Goal: Task Accomplishment & Management: Manage account settings

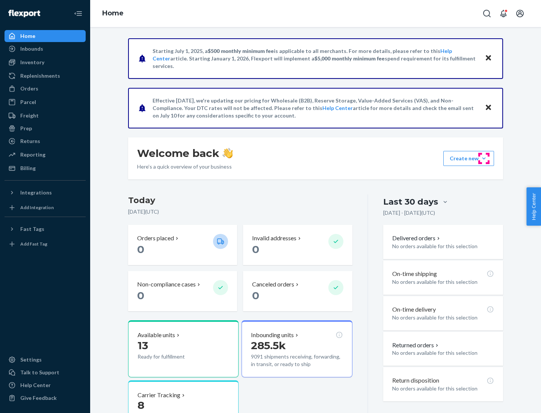
click at [484, 159] on button "Create new Create new inbound Create new order Create new product" at bounding box center [468, 158] width 51 height 15
click at [45, 49] on div "Inbounds" at bounding box center [45, 49] width 80 height 11
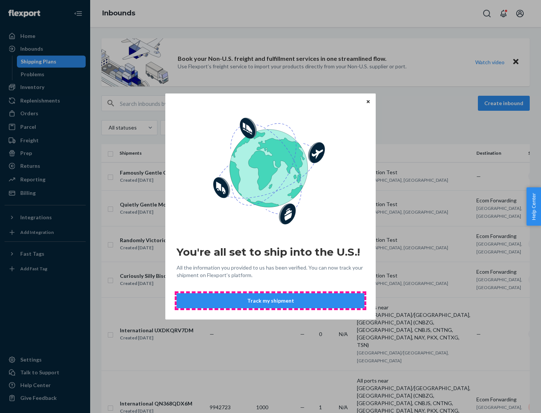
click at [270, 301] on button "Track my shipment" at bounding box center [271, 300] width 188 height 15
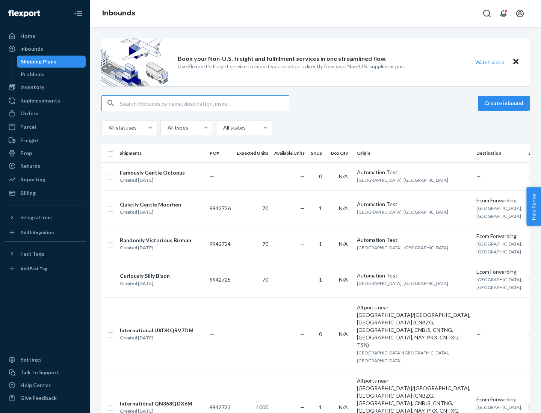
click at [505, 103] on button "Create inbound" at bounding box center [504, 103] width 52 height 15
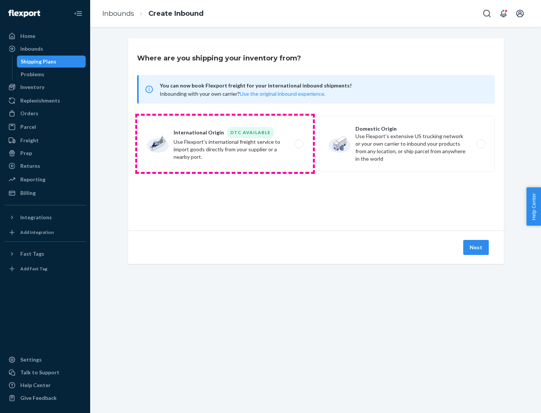
click at [225, 144] on label "International Origin DTC Available Use Flexport's international freight service…" at bounding box center [225, 144] width 176 height 56
click at [299, 144] on input "International Origin DTC Available Use Flexport's international freight service…" at bounding box center [301, 144] width 5 height 5
radio input "true"
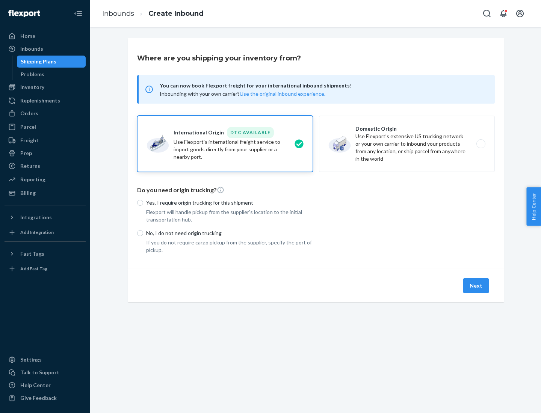
click at [229, 233] on p "No, I do not need origin trucking" at bounding box center [229, 233] width 167 height 8
click at [143, 233] on input "No, I do not need origin trucking" at bounding box center [140, 233] width 6 height 6
radio input "true"
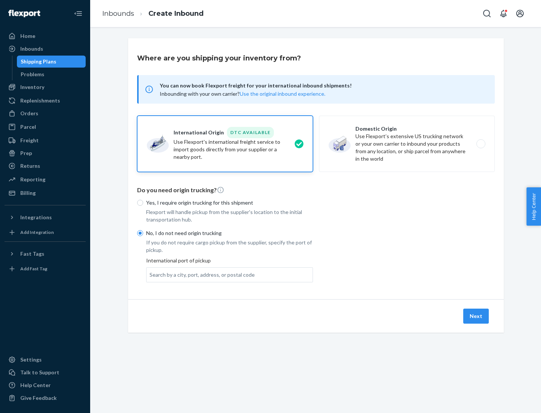
click at [200, 275] on div "Search by a city, port, address, or postal code" at bounding box center [201, 275] width 105 height 8
click at [150, 275] on input "Search by a city, port, address, or postal code" at bounding box center [149, 275] width 1 height 8
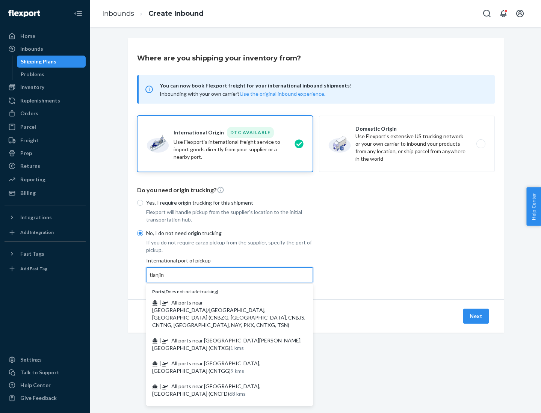
click at [222, 302] on span "| All ports near [GEOGRAPHIC_DATA]/[GEOGRAPHIC_DATA], [GEOGRAPHIC_DATA] (CNBZG,…" at bounding box center [228, 313] width 153 height 29
click at [165, 279] on input "tianjin" at bounding box center [156, 275] width 15 height 8
type input "All ports near [GEOGRAPHIC_DATA]/[GEOGRAPHIC_DATA], [GEOGRAPHIC_DATA] (CNBZG, […"
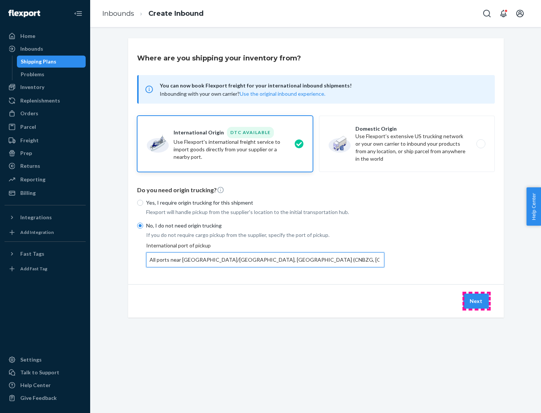
click at [476, 301] on button "Next" at bounding box center [476, 301] width 26 height 15
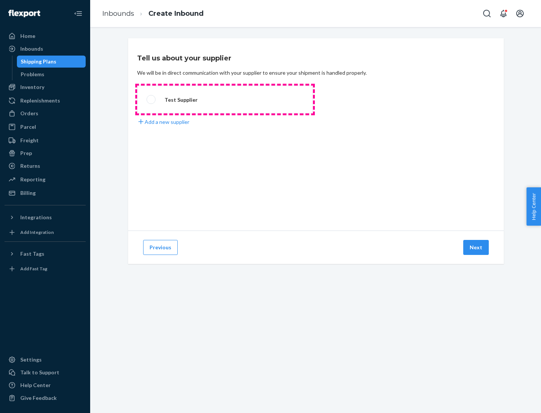
click at [225, 100] on label "Test Supplier" at bounding box center [225, 100] width 176 height 28
click at [151, 100] on input "Test Supplier" at bounding box center [148, 99] width 5 height 5
radio input "true"
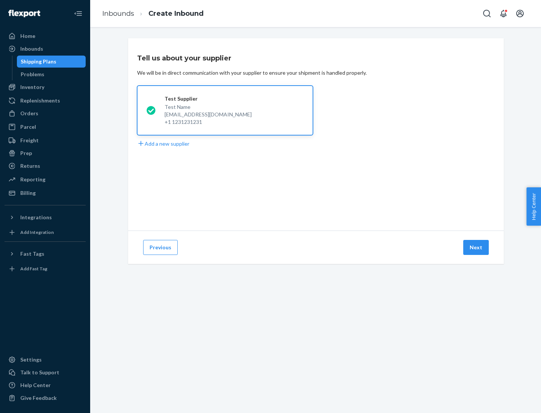
click at [476, 248] on button "Next" at bounding box center [476, 247] width 26 height 15
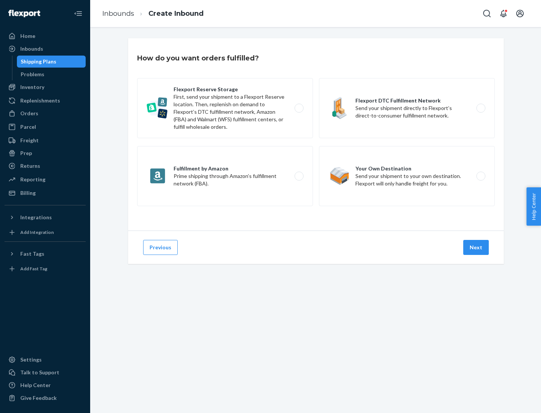
click at [225, 108] on label "Flexport Reserve Storage First, send your shipment to a Flexport Reserve locati…" at bounding box center [225, 108] width 176 height 60
click at [299, 108] on input "Flexport Reserve Storage First, send your shipment to a Flexport Reserve locati…" at bounding box center [301, 108] width 5 height 5
radio input "true"
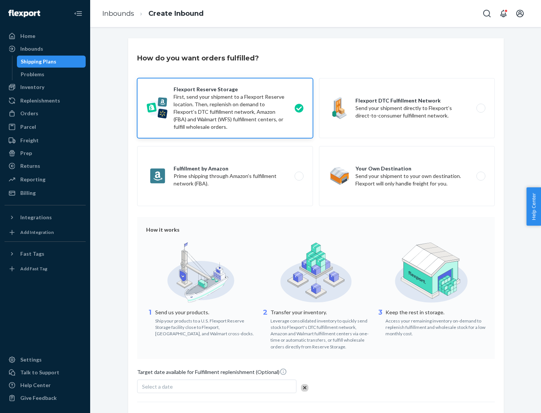
scroll to position [62, 0]
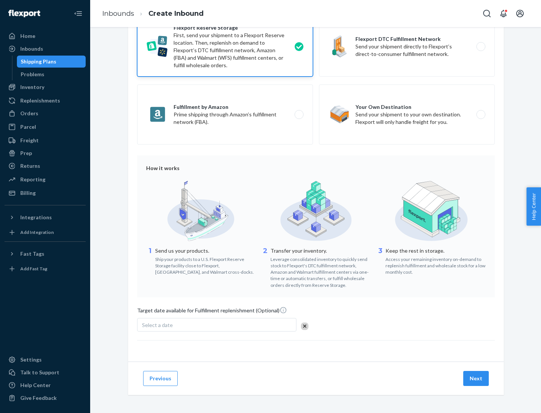
click at [476, 378] on button "Next" at bounding box center [476, 378] width 26 height 15
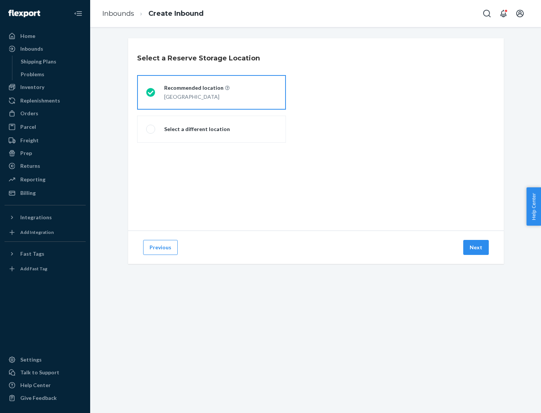
click at [211, 92] on div "[GEOGRAPHIC_DATA]" at bounding box center [196, 96] width 65 height 9
click at [151, 92] on input "Recommended location [GEOGRAPHIC_DATA]" at bounding box center [148, 92] width 5 height 5
click at [476, 248] on button "Next" at bounding box center [476, 247] width 26 height 15
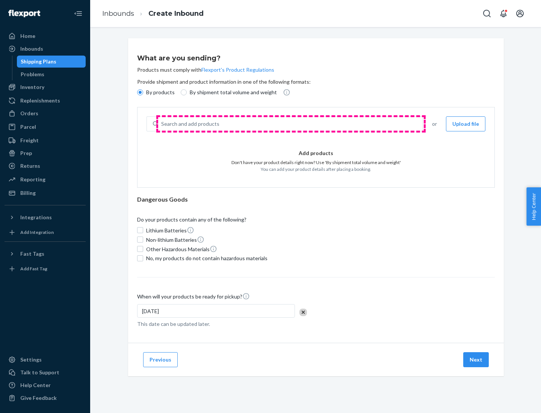
click at [291, 124] on div "Search and add products" at bounding box center [290, 124] width 264 height 14
click at [162, 124] on input "Search and add products" at bounding box center [161, 124] width 1 height 8
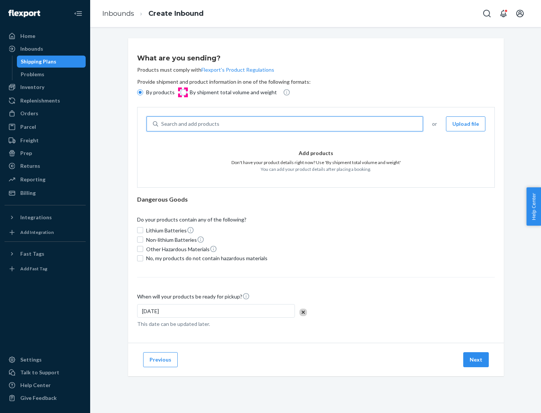
click at [183, 92] on input "By shipment total volume and weight" at bounding box center [184, 92] width 6 height 6
radio input "true"
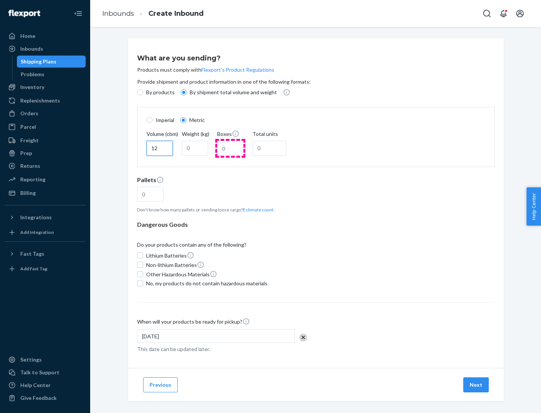
type input "12"
type input "22"
type input "222"
type input "121"
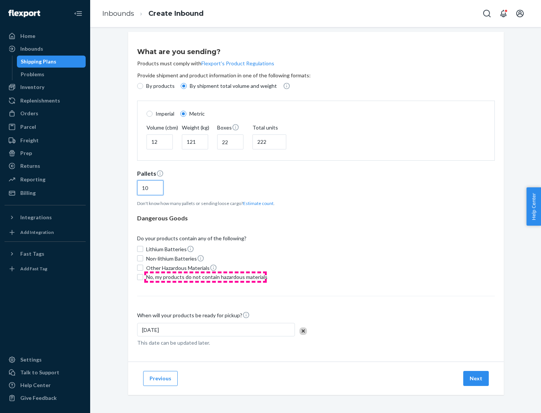
type input "10"
click at [205, 277] on span "No, my products do not contain hazardous materials" at bounding box center [206, 277] width 121 height 8
click at [143, 277] on input "No, my products do not contain hazardous materials" at bounding box center [140, 277] width 6 height 6
checkbox input "true"
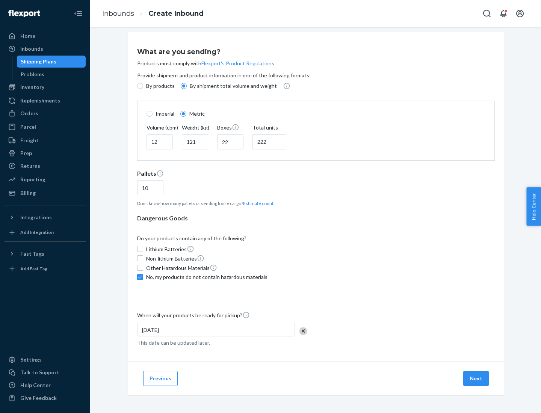
click at [476, 378] on button "Next" at bounding box center [476, 378] width 26 height 15
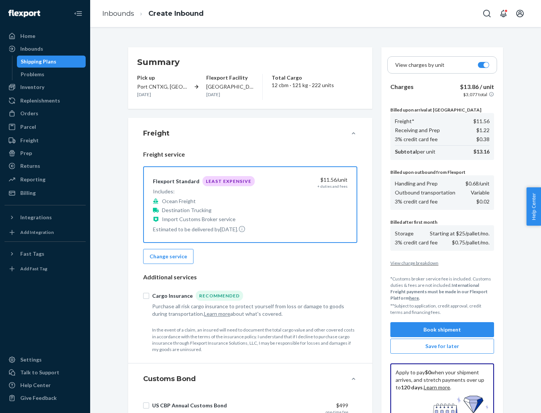
scroll to position [110, 0]
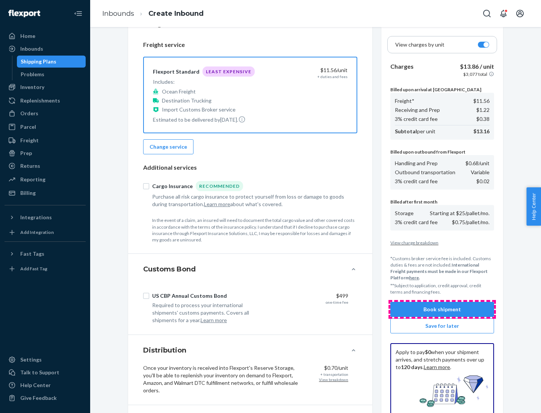
click at [442, 309] on button "Book shipment" at bounding box center [442, 309] width 104 height 15
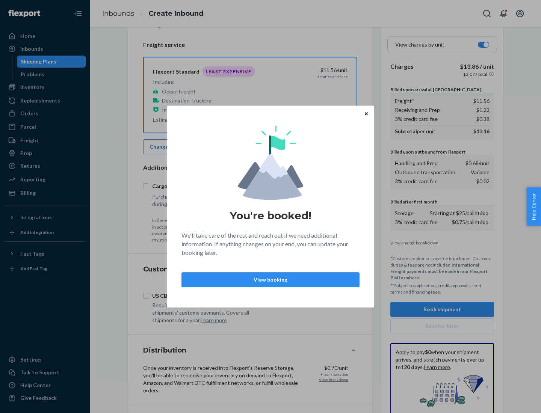
click at [270, 279] on p "View booking" at bounding box center [270, 280] width 165 height 8
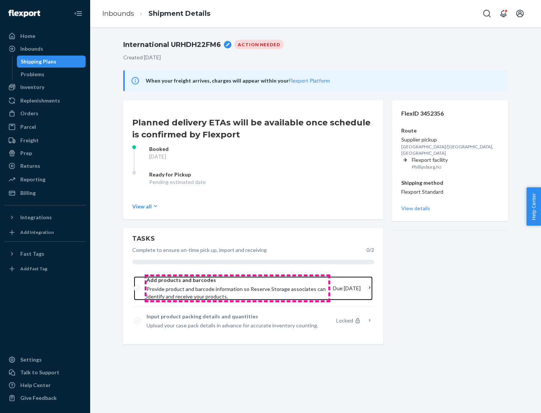
click at [237, 288] on span "Provide product and barcode information so Reserve Storage associates can ident…" at bounding box center [236, 292] width 180 height 15
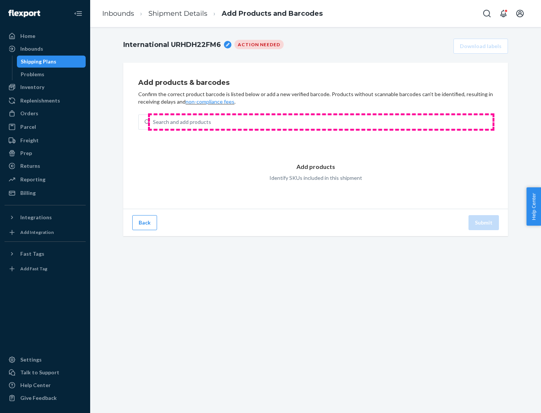
click at [321, 122] on div "Search and add products" at bounding box center [321, 122] width 343 height 14
click at [154, 122] on input "Search and add products" at bounding box center [153, 122] width 1 height 8
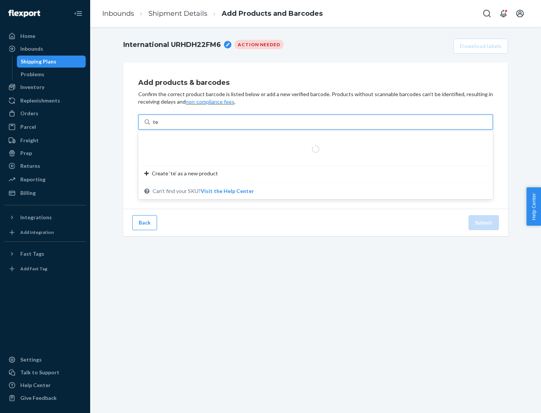
type input "test"
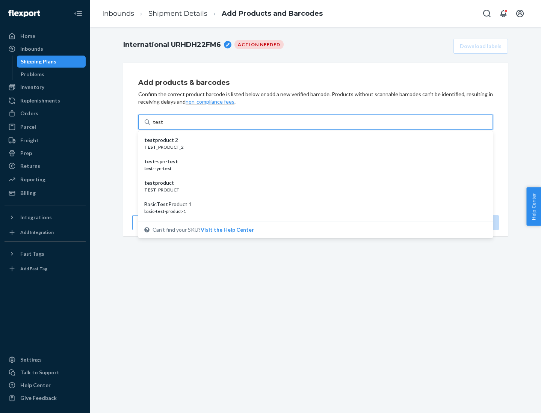
scroll to position [28, 0]
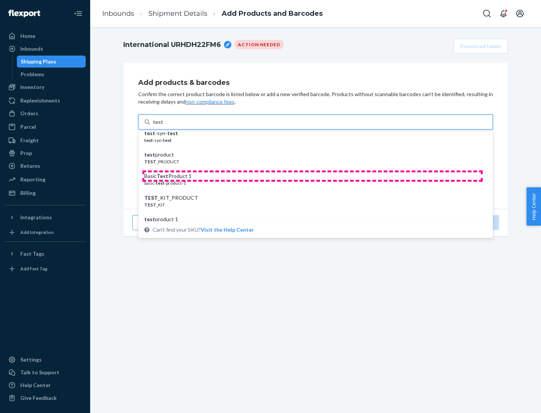
click at [312, 176] on div "Basic Test Product 1" at bounding box center [312, 176] width 337 height 8
click at [163, 126] on input "test" at bounding box center [158, 122] width 10 height 8
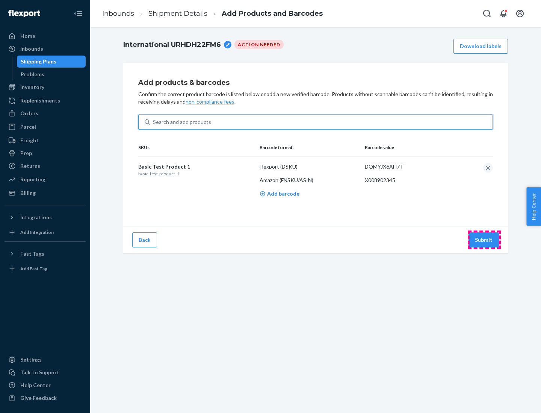
click at [484, 240] on button "Submit" at bounding box center [483, 239] width 30 height 15
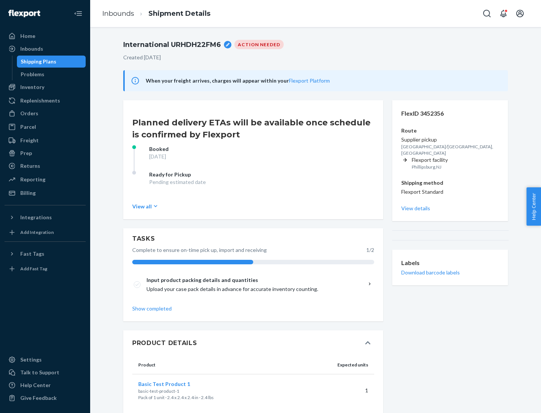
scroll to position [13, 0]
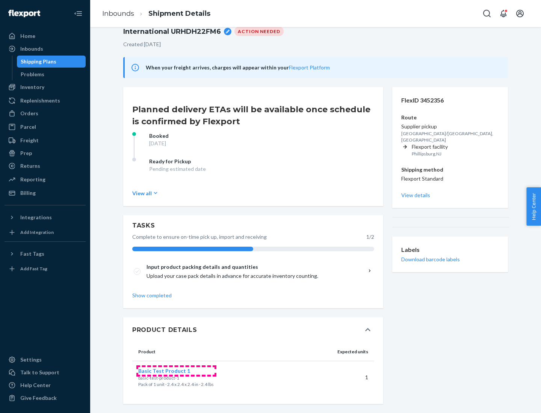
click at [176, 371] on span "Basic Test Product 1" at bounding box center [164, 371] width 52 height 6
